Goal: Task Accomplishment & Management: Complete application form

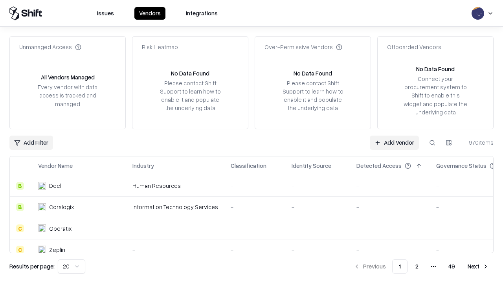
click at [395, 142] on link "Add Vendor" at bounding box center [394, 143] width 49 height 14
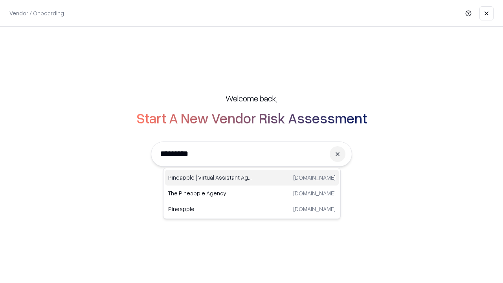
click at [252, 178] on div "Pineapple | Virtual Assistant Agency [DOMAIN_NAME]" at bounding box center [252, 178] width 174 height 16
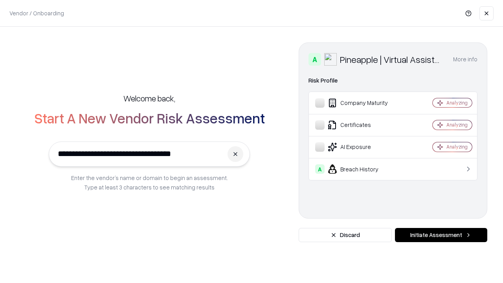
type input "**********"
click at [441, 235] on button "Initiate Assessment" at bounding box center [441, 235] width 92 height 14
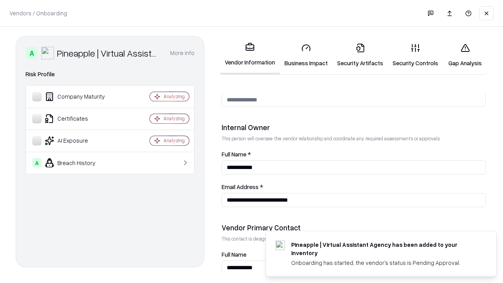
scroll to position [408, 0]
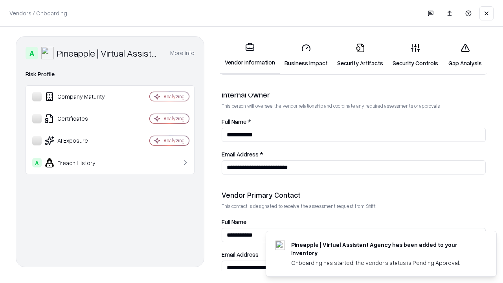
click at [360, 55] on link "Security Artifacts" at bounding box center [360, 55] width 55 height 37
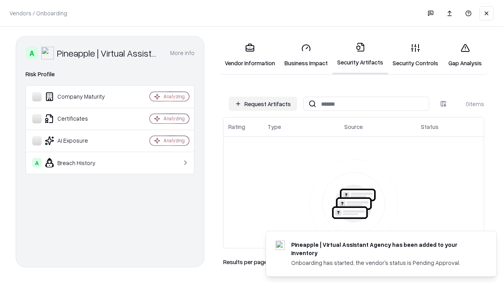
click at [263, 104] on button "Request Artifacts" at bounding box center [263, 104] width 68 height 14
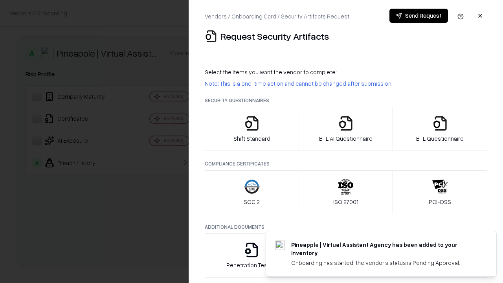
click at [440, 129] on icon "button" at bounding box center [441, 124] width 16 height 16
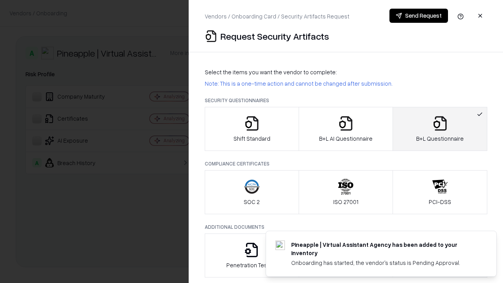
click at [346, 129] on icon "button" at bounding box center [346, 124] width 16 height 16
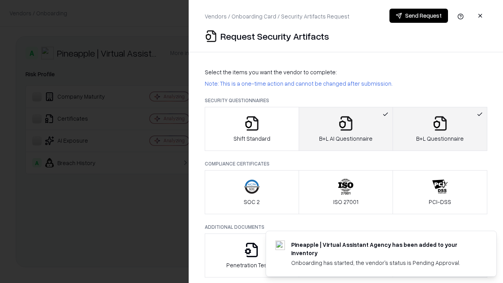
click at [419, 16] on button "Send Request" at bounding box center [419, 16] width 59 height 14
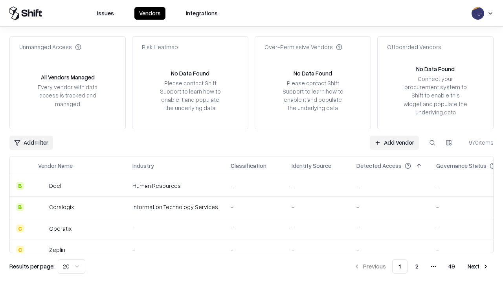
click at [433, 142] on button at bounding box center [433, 143] width 14 height 14
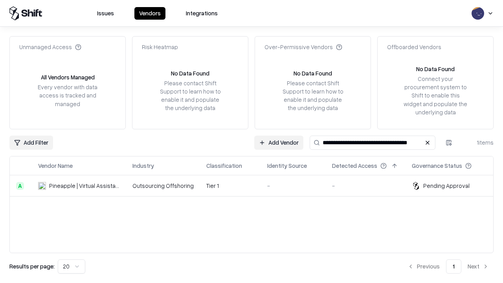
type input "**********"
click at [256, 186] on td "Tier 1" at bounding box center [230, 185] width 61 height 21
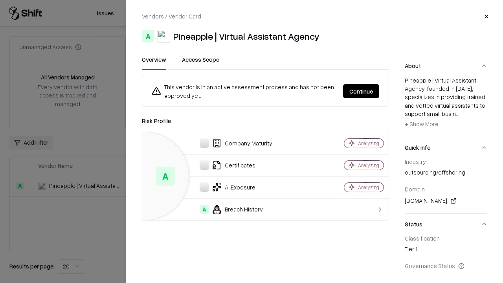
click at [361, 91] on button "Continue" at bounding box center [361, 91] width 36 height 14
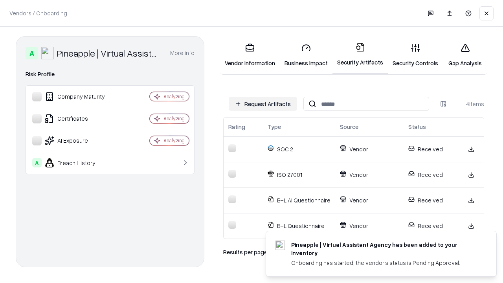
click at [465, 55] on link "Gap Analysis" at bounding box center [465, 55] width 44 height 37
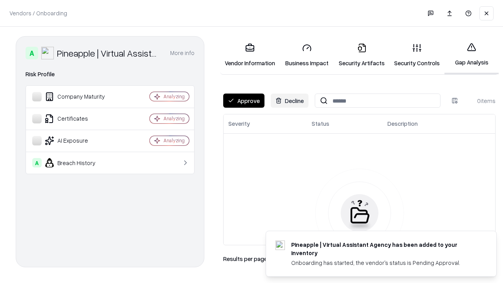
click at [244, 101] on button "Approve" at bounding box center [243, 101] width 41 height 14
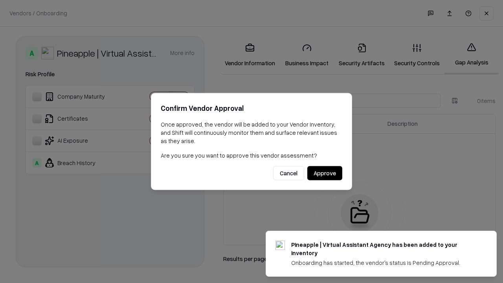
click at [325, 173] on button "Approve" at bounding box center [325, 173] width 35 height 14
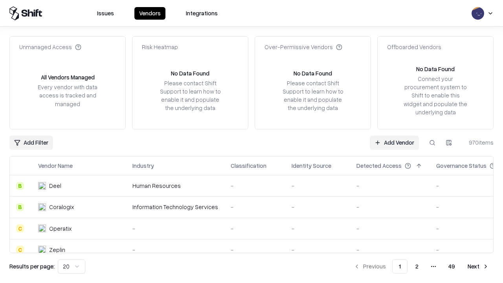
type input "**********"
click at [395, 142] on link "Add Vendor" at bounding box center [394, 143] width 49 height 14
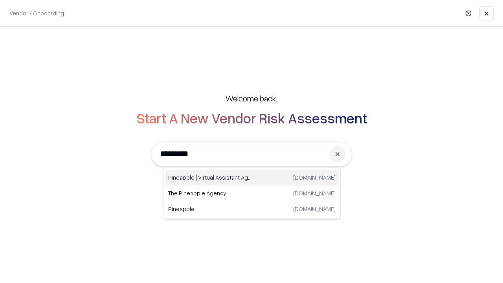
click at [252, 178] on div "Pineapple | Virtual Assistant Agency [DOMAIN_NAME]" at bounding box center [252, 178] width 174 height 16
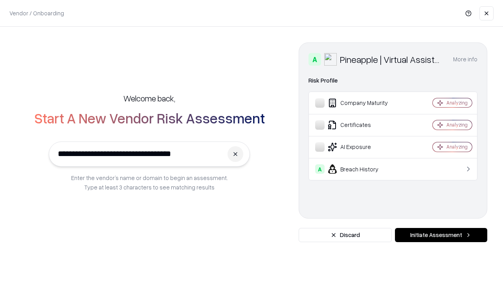
type input "**********"
click at [441, 235] on button "Initiate Assessment" at bounding box center [441, 235] width 92 height 14
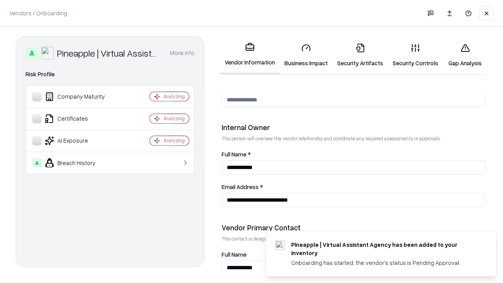
scroll to position [408, 0]
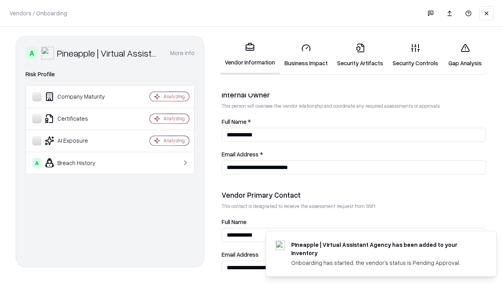
click at [465, 55] on link "Gap Analysis" at bounding box center [465, 55] width 44 height 37
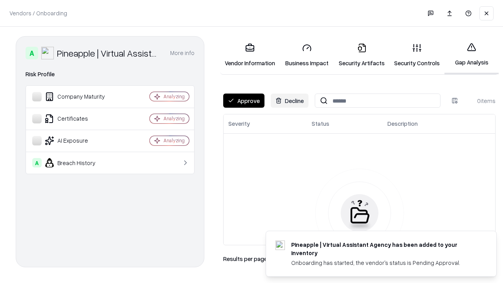
click at [244, 101] on button "Approve" at bounding box center [243, 101] width 41 height 14
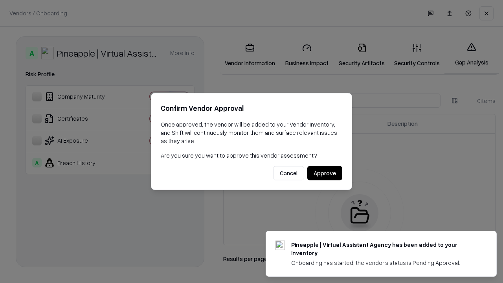
click at [325, 173] on button "Approve" at bounding box center [325, 173] width 35 height 14
